Goal: Find specific page/section: Find specific page/section

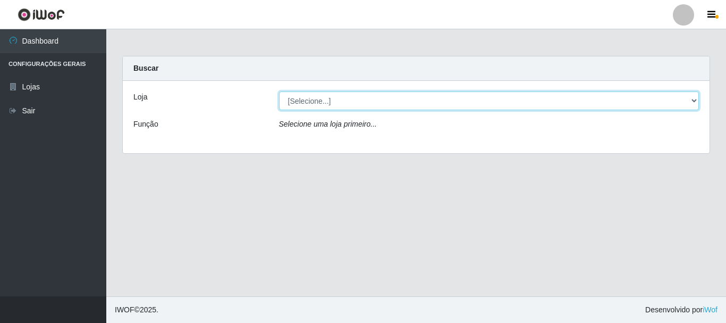
click at [317, 99] on select "[Selecione...] Hiper Queiroz - [GEOGRAPHIC_DATA]" at bounding box center [489, 100] width 420 height 19
select select "514"
click at [279, 91] on select "[Selecione...] Hiper Queiroz - [GEOGRAPHIC_DATA]" at bounding box center [489, 100] width 420 height 19
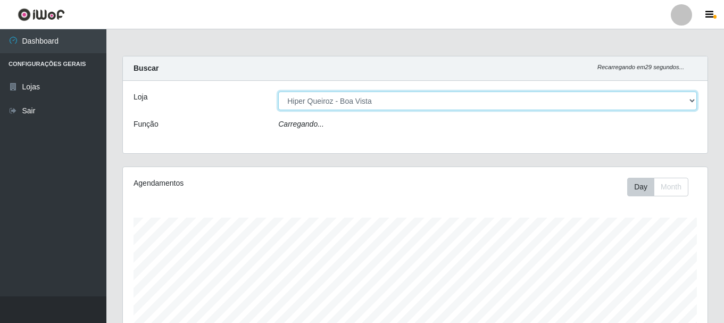
scroll to position [221, 584]
click at [316, 102] on select "[Selecione...] Hiper Queiroz - [GEOGRAPHIC_DATA]" at bounding box center [487, 100] width 418 height 19
click at [689, 96] on select "[Selecione...] Hiper Queiroz - [GEOGRAPHIC_DATA]" at bounding box center [487, 100] width 418 height 19
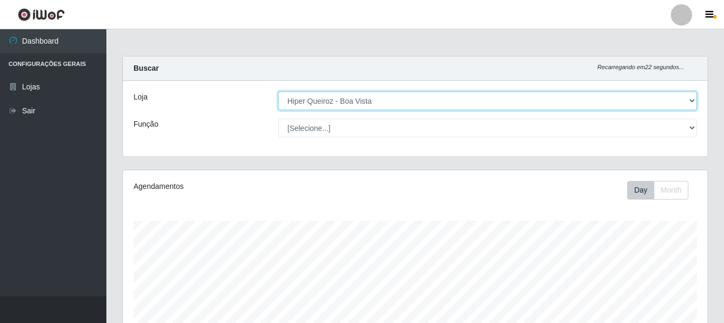
click at [377, 102] on select "[Selecione...] Hiper Queiroz - [GEOGRAPHIC_DATA]" at bounding box center [487, 100] width 418 height 19
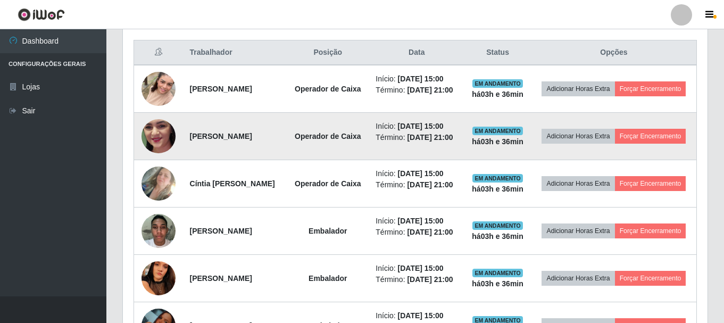
scroll to position [419, 0]
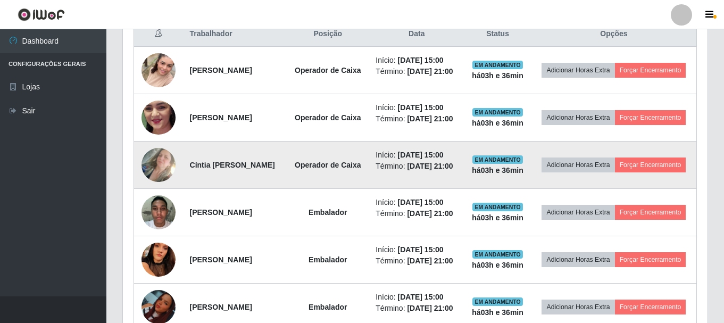
click at [156, 182] on img at bounding box center [158, 164] width 34 height 60
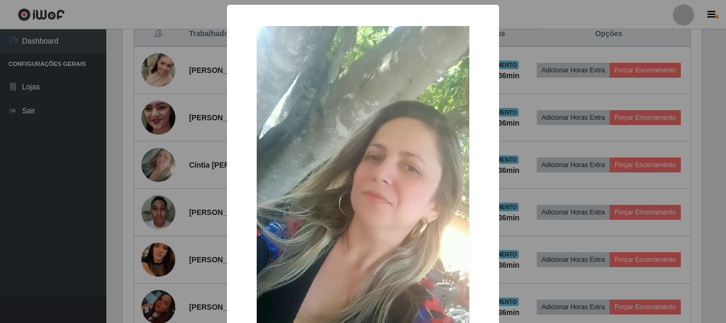
click at [565, 137] on div "× OK Cancel" at bounding box center [363, 161] width 726 height 323
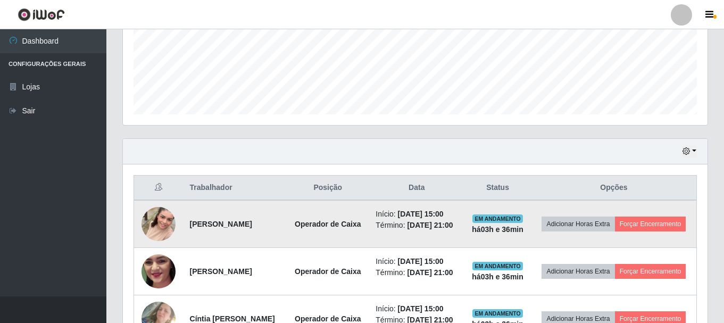
scroll to position [319, 0]
